Goal: Communication & Community: Answer question/provide support

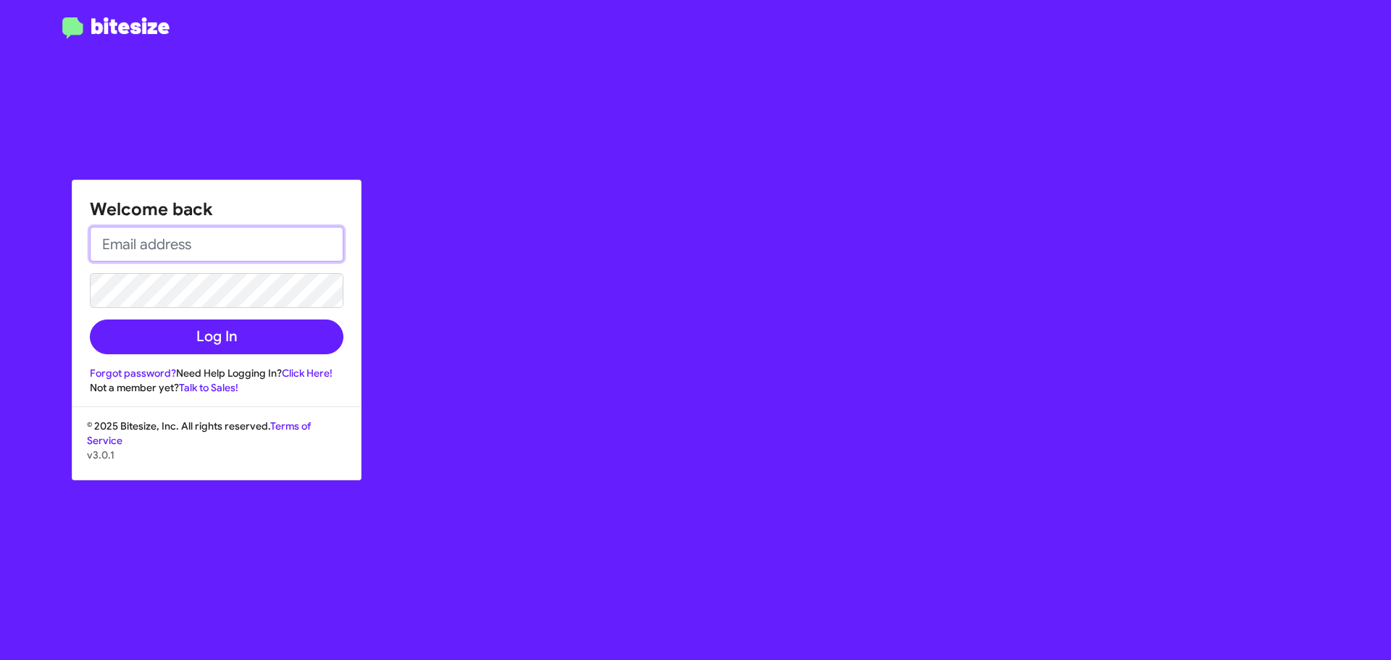
click at [193, 243] on input "email" at bounding box center [217, 244] width 254 height 35
type input "[EMAIL_ADDRESS][DOMAIN_NAME]"
click at [90, 320] on button "Log In" at bounding box center [217, 337] width 254 height 35
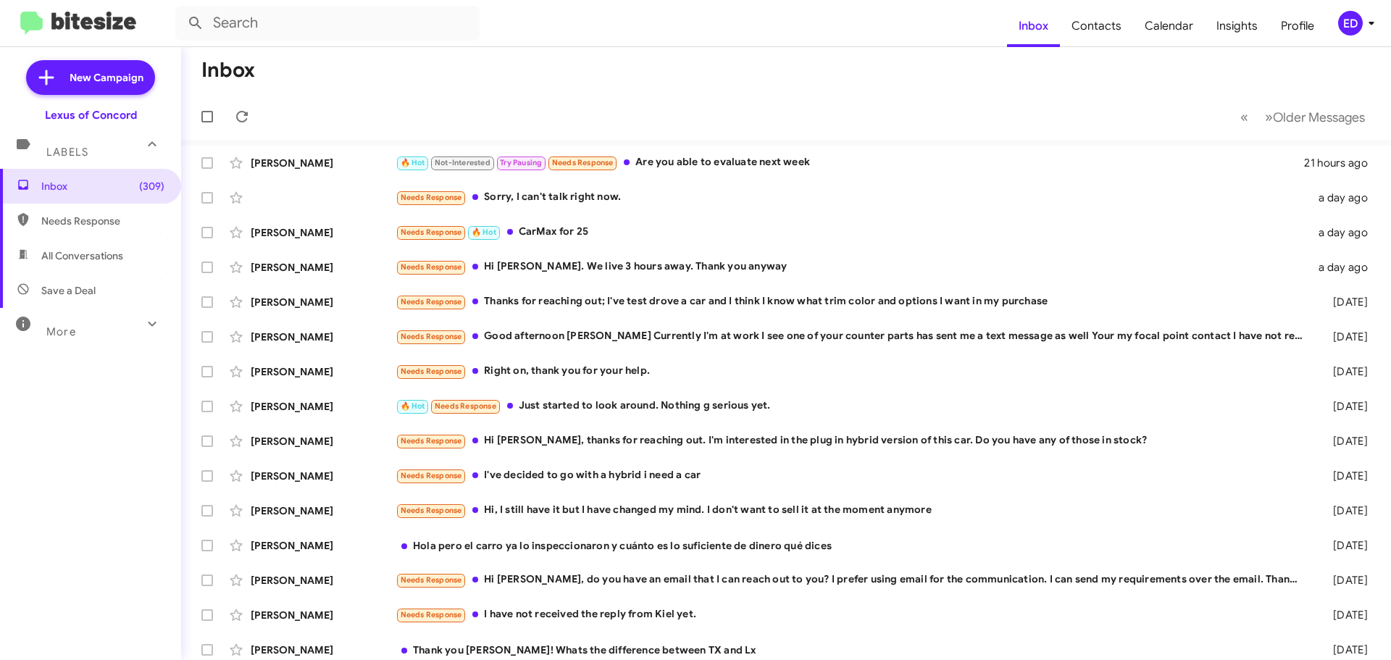
click at [1346, 20] on div "Ed" at bounding box center [1350, 23] width 25 height 25
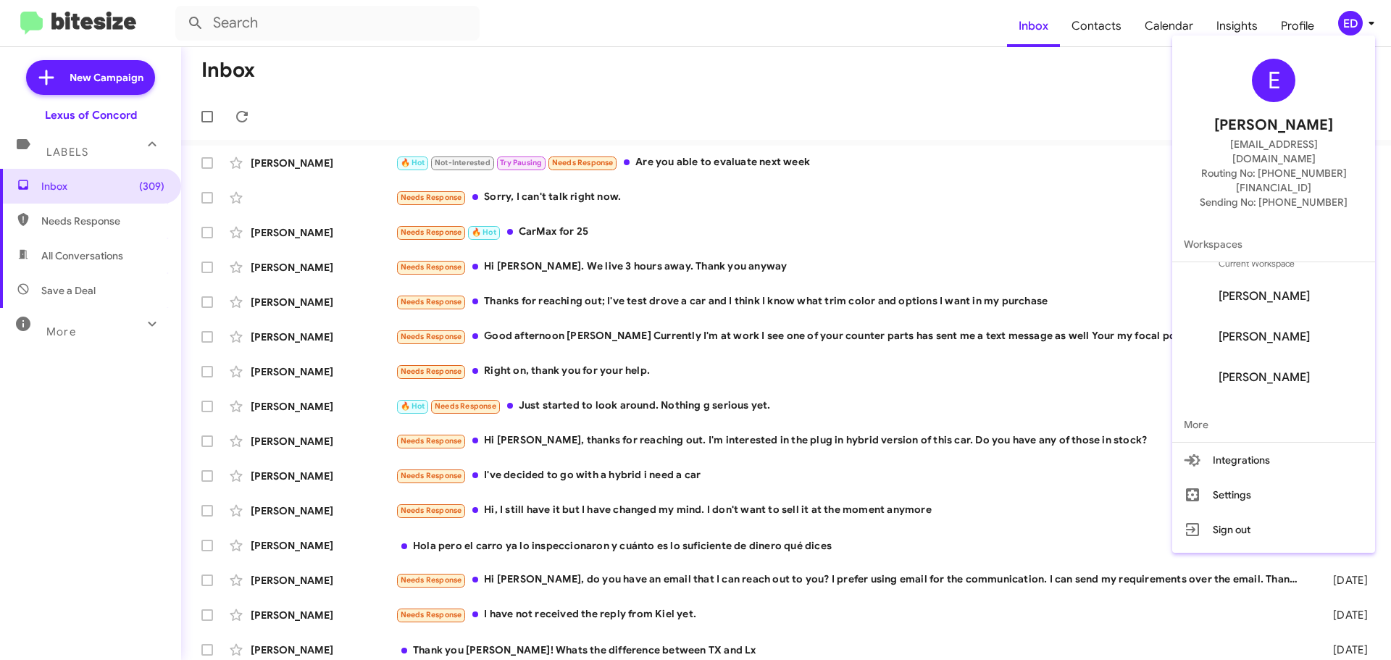
scroll to position [342, 0]
click at [876, 344] on div at bounding box center [695, 330] width 1391 height 660
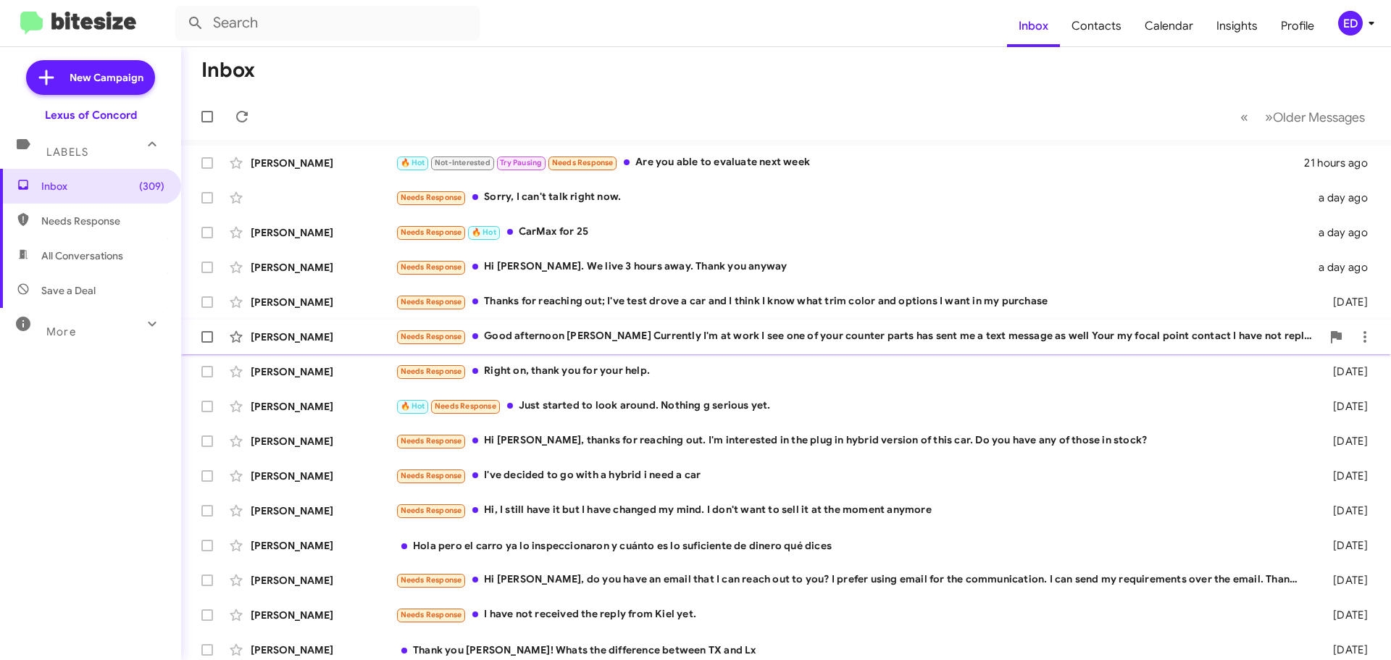
click at [861, 339] on div "Needs Response Good afternoon [PERSON_NAME] Currently I'm at work I see one of …" at bounding box center [859, 336] width 926 height 17
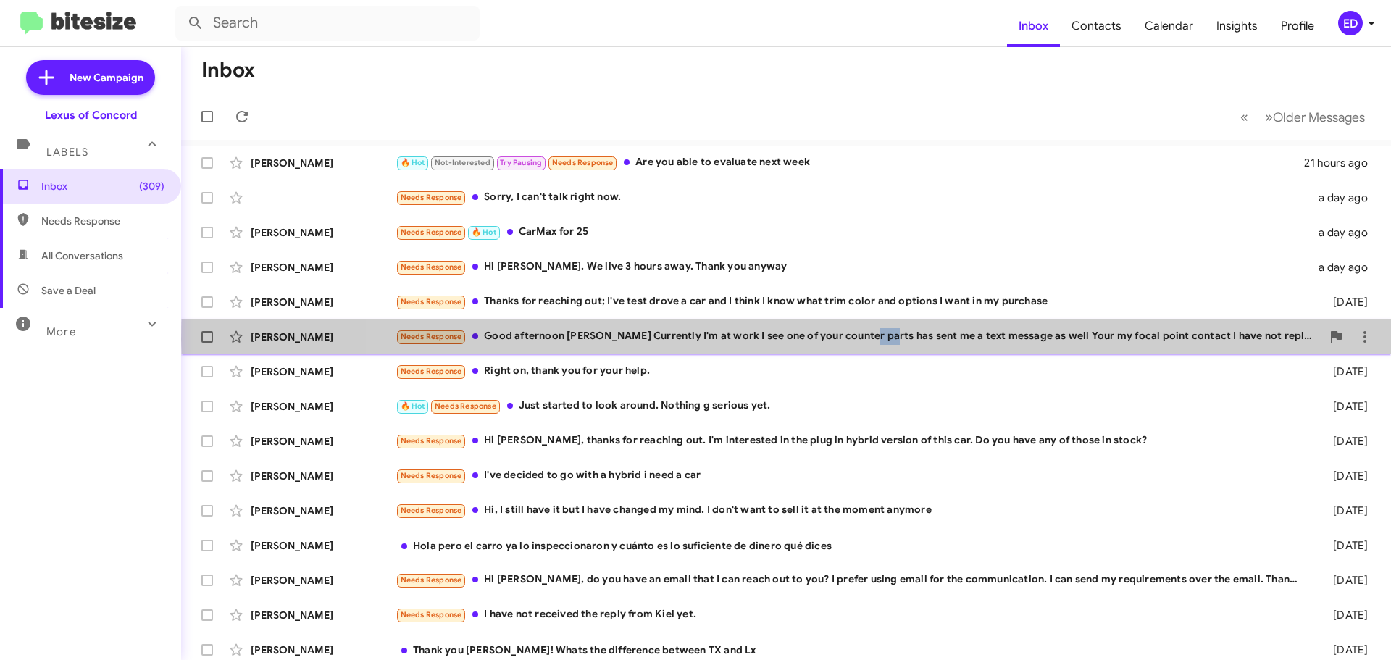
click at [861, 339] on div "Inbox « Previous » Next Older Messages Ash Kota 🔥 Hot Not-Interested Try Pausin…" at bounding box center [786, 353] width 1210 height 613
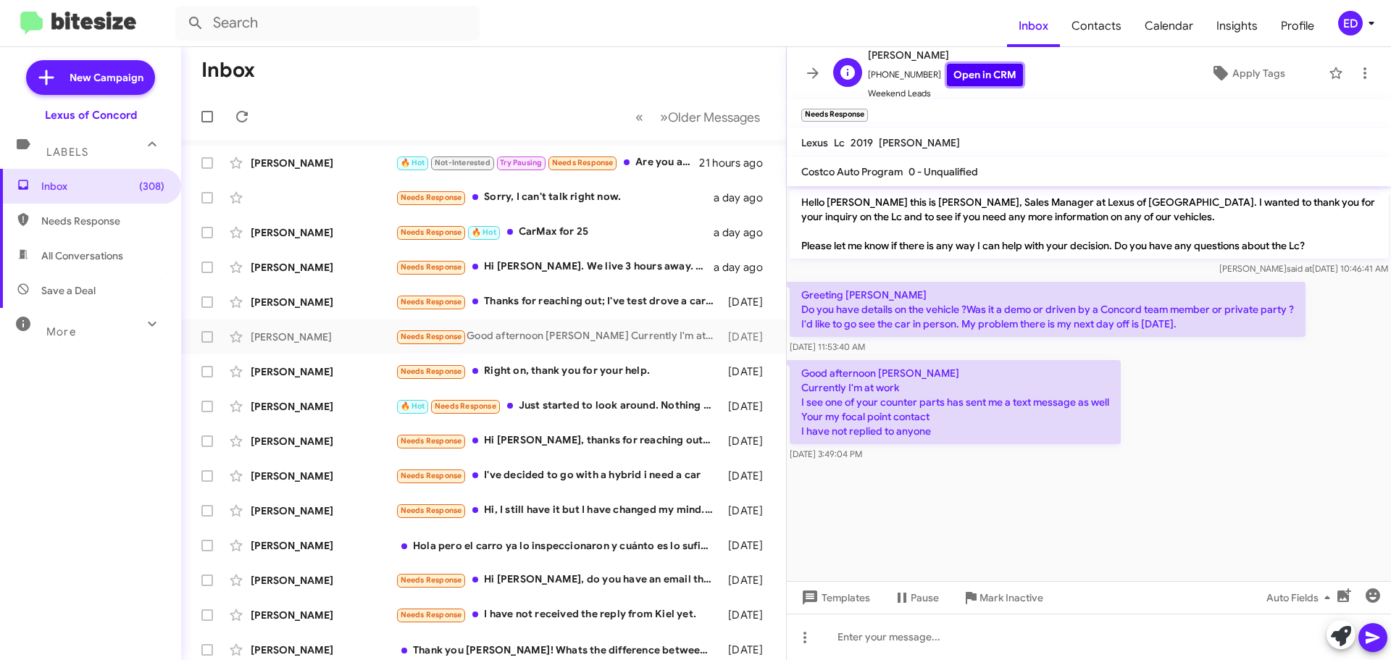
click at [962, 72] on link "Open in CRM" at bounding box center [985, 75] width 76 height 22
